Goal: Navigation & Orientation: Find specific page/section

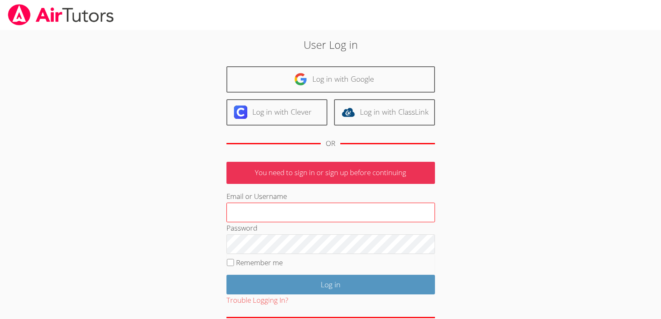
drag, startPoint x: 261, startPoint y: 210, endPoint x: 257, endPoint y: 214, distance: 5.9
click at [261, 212] on input "Email or Username" at bounding box center [330, 213] width 208 height 20
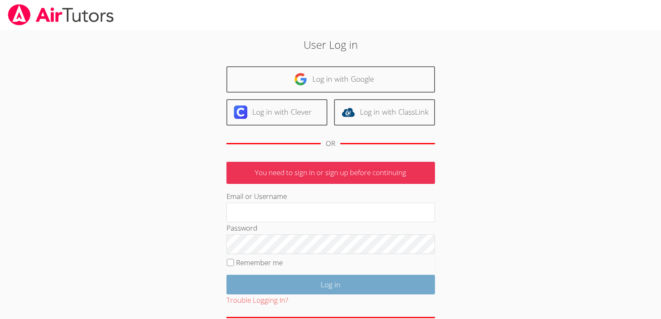
type input "Thebrandstoryshop@gmail.com"
click at [351, 288] on input "Log in" at bounding box center [330, 285] width 208 height 20
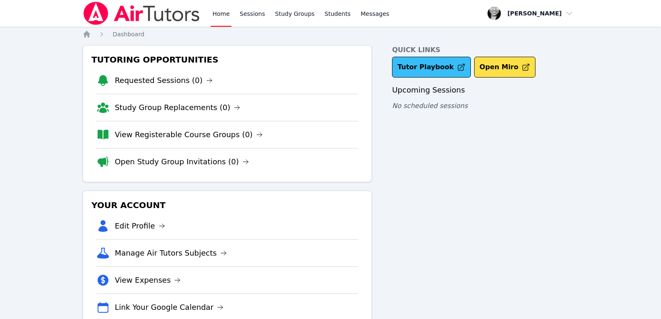
click at [415, 64] on link "Tutor Playbook" at bounding box center [431, 67] width 79 height 21
